Goal: Check status: Check status

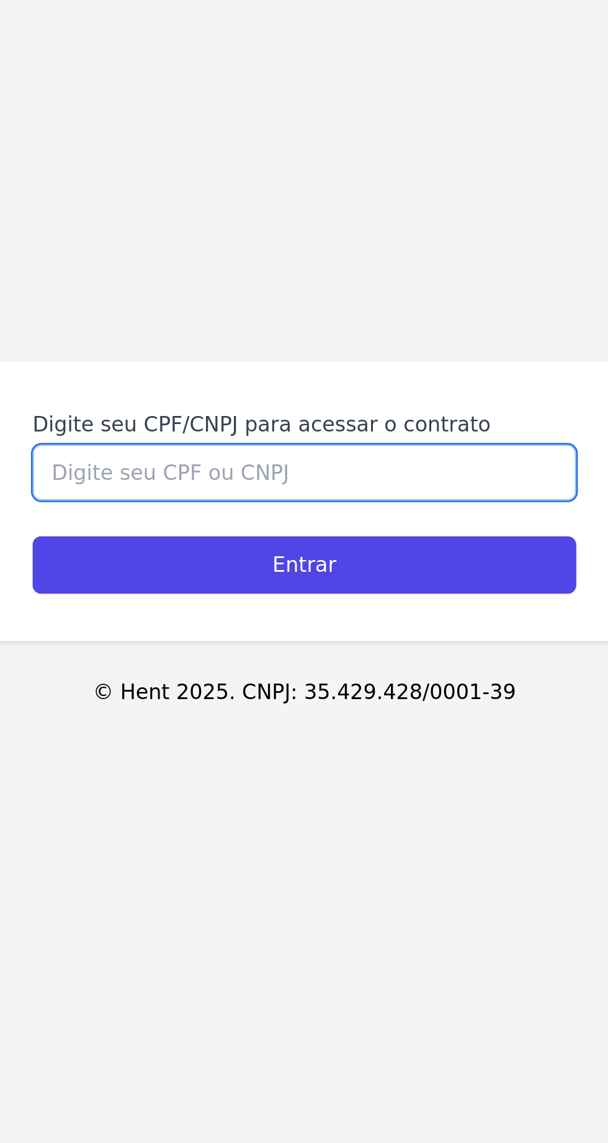
click at [318, 567] on input "Digite seu CPF/CNPJ para acessar o contrato" at bounding box center [304, 556] width 228 height 24
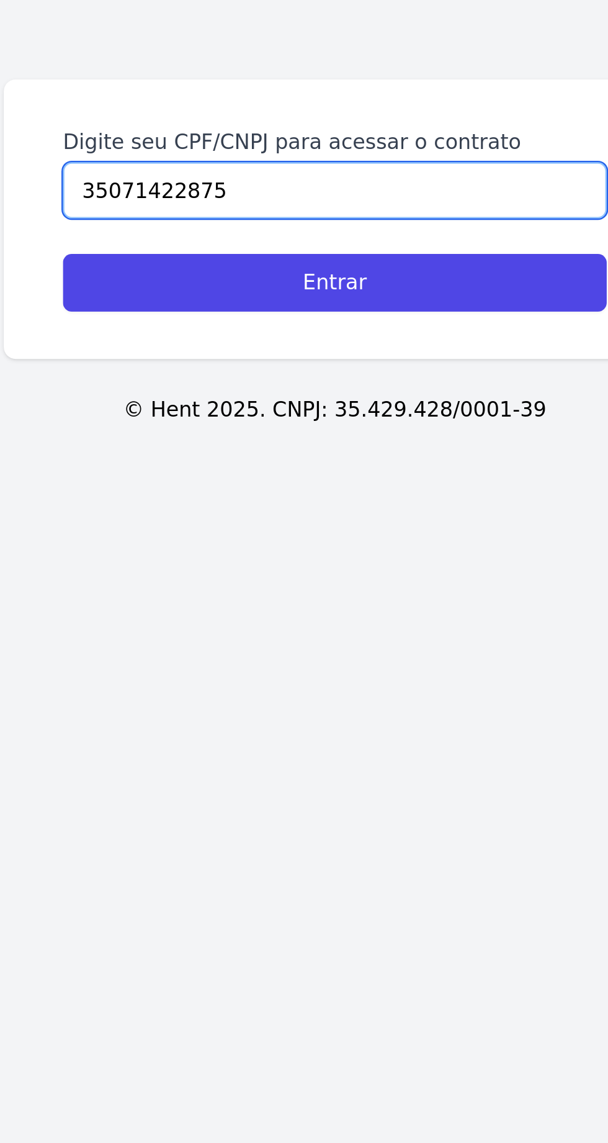
type input "35071422875"
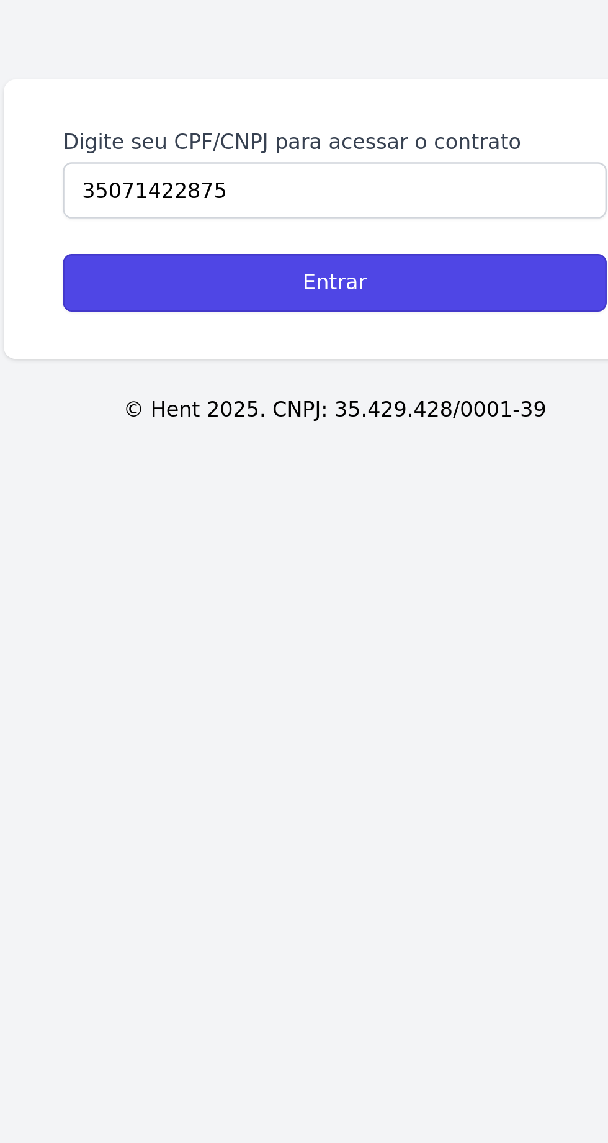
click at [353, 607] on input "Entrar" at bounding box center [304, 594] width 228 height 24
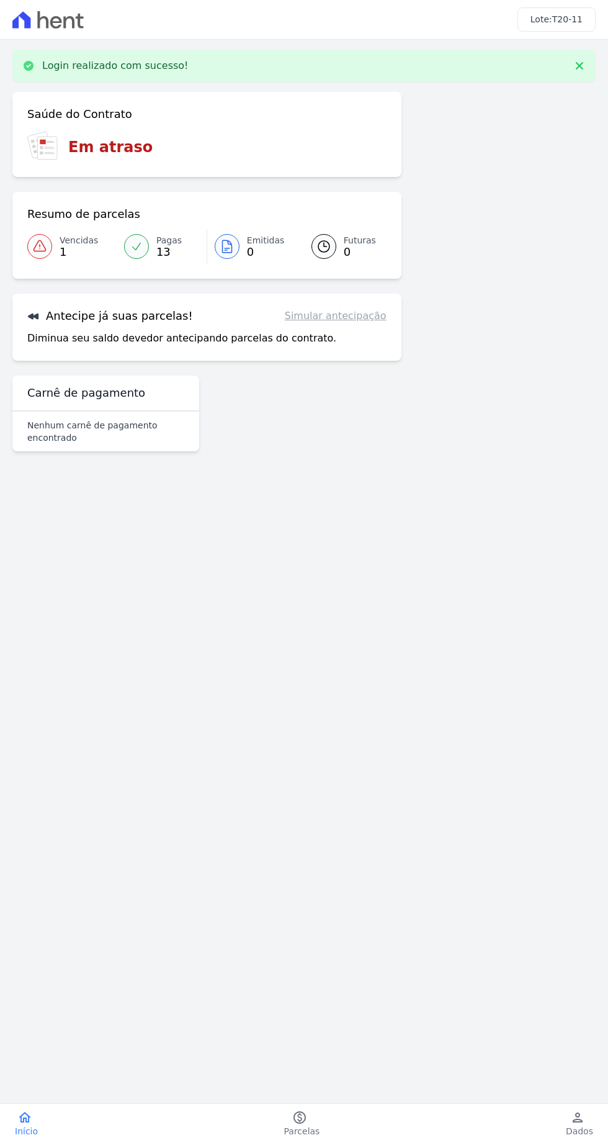
click at [400, 619] on main "Login realizado com sucesso! Confirme os seus contatos Email grazielagouvea7097…" at bounding box center [304, 557] width 608 height 1034
click at [386, 657] on main "Login realizado com sucesso! Confirme os seus contatos Email grazielagouvea7097…" at bounding box center [304, 557] width 608 height 1034
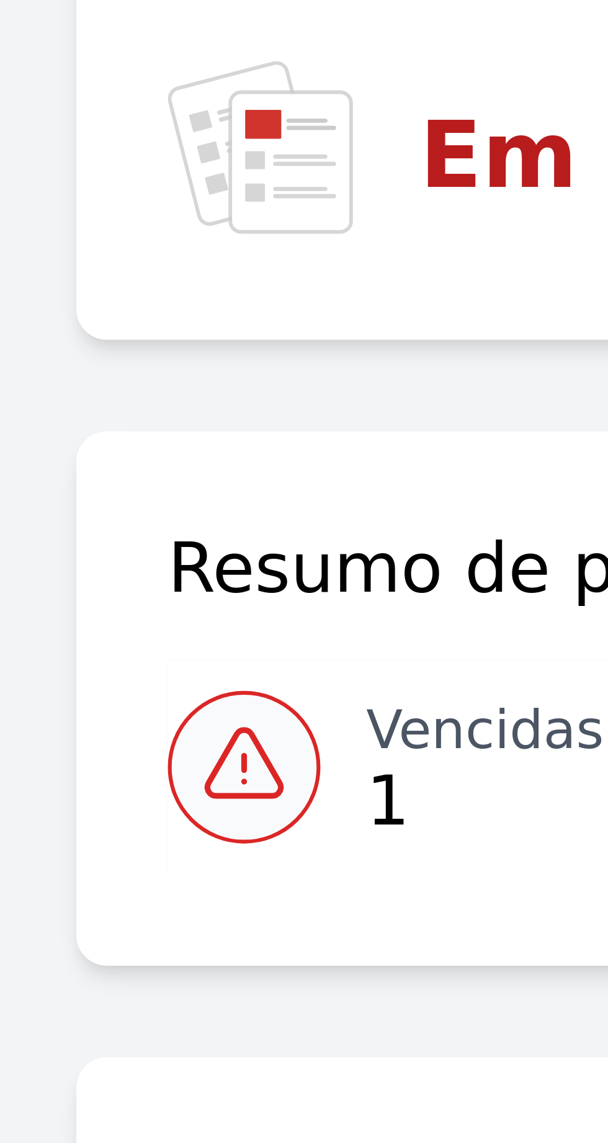
click at [42, 206] on icon at bounding box center [39, 204] width 15 height 15
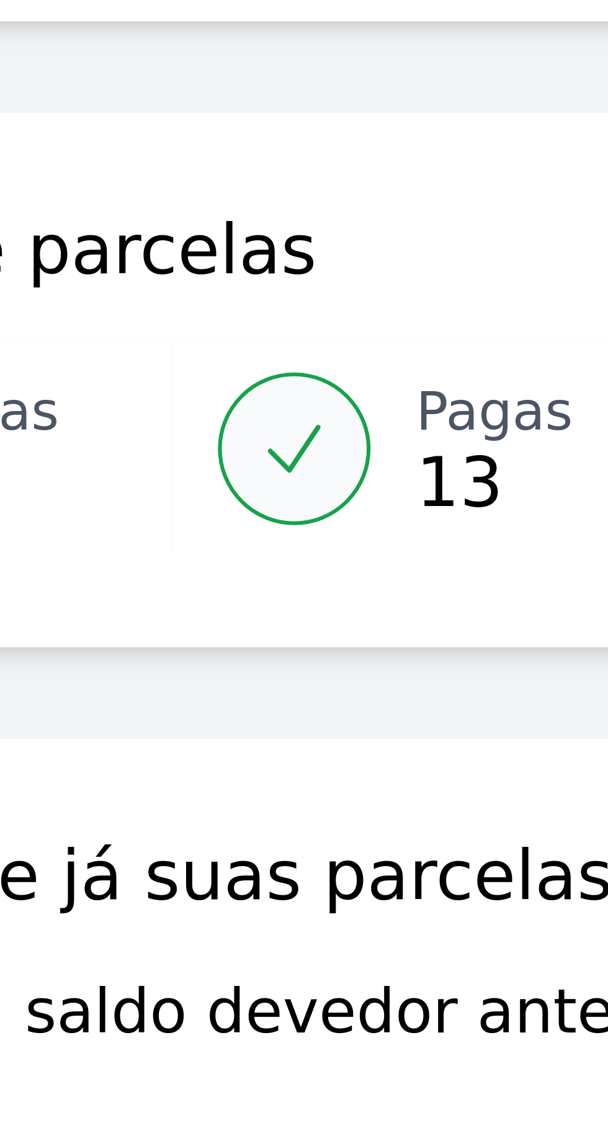
click at [138, 209] on icon at bounding box center [136, 204] width 12 height 12
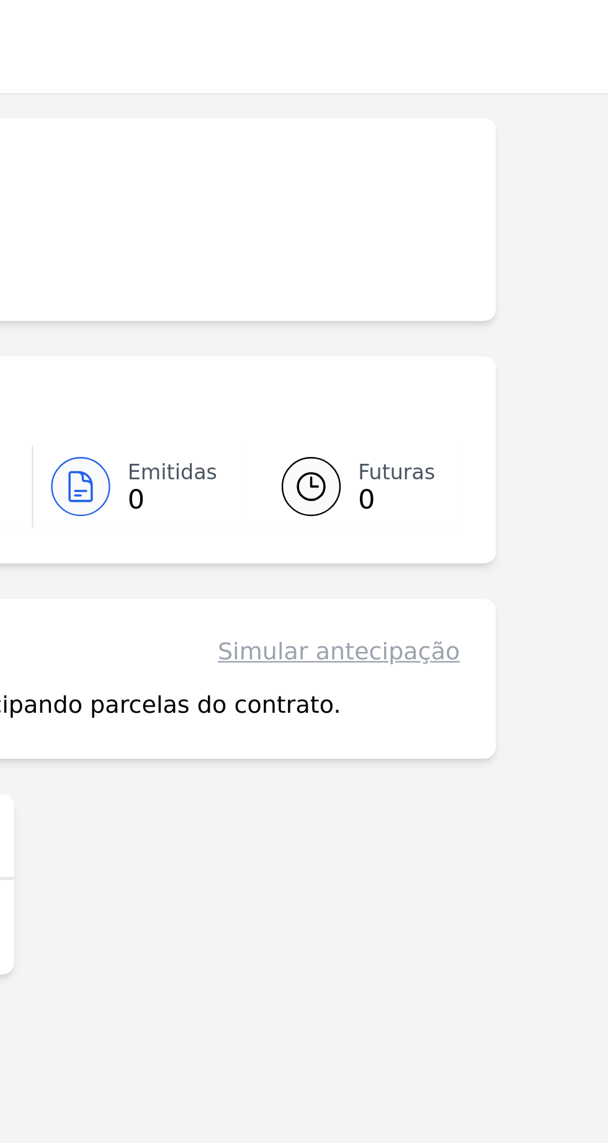
click at [353, 280] on link "Simular antecipação" at bounding box center [336, 273] width 102 height 15
